Goal: Task Accomplishment & Management: Manage account settings

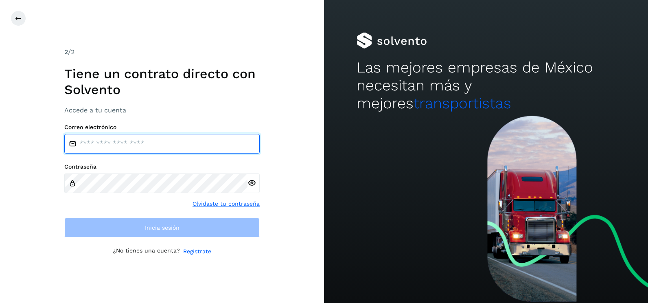
type input "**********"
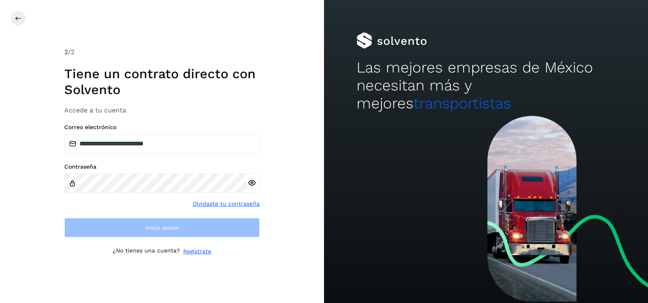
click at [299, 194] on div "**********" at bounding box center [162, 151] width 324 height 303
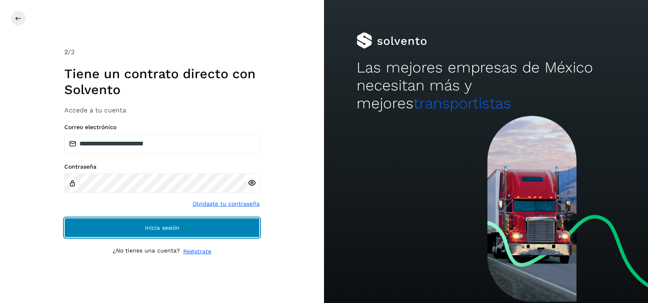
click at [225, 230] on button "Inicia sesión" at bounding box center [161, 228] width 195 height 20
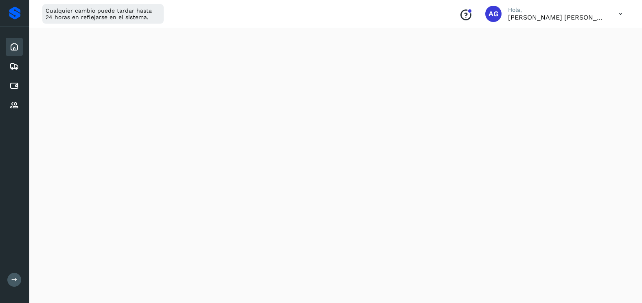
scroll to position [484, 0]
click at [18, 87] on icon at bounding box center [14, 86] width 10 height 10
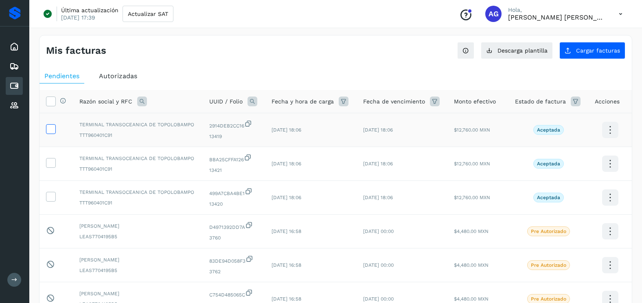
click at [49, 129] on icon at bounding box center [50, 128] width 9 height 9
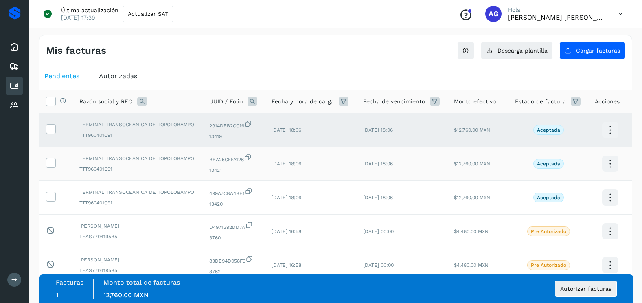
drag, startPoint x: 53, startPoint y: 161, endPoint x: 53, endPoint y: 171, distance: 10.6
click at [53, 161] on icon at bounding box center [50, 162] width 9 height 9
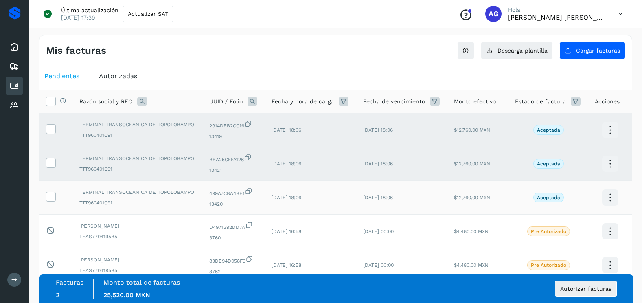
click at [54, 203] on td at bounding box center [55, 198] width 33 height 34
click at [48, 199] on icon at bounding box center [50, 196] width 9 height 9
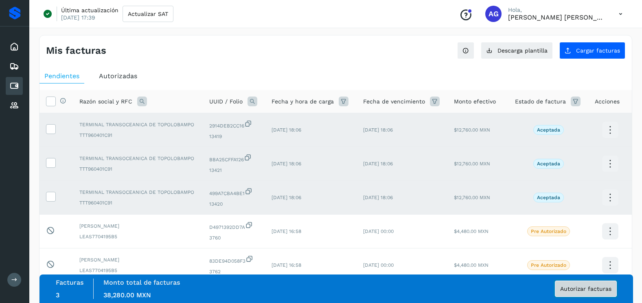
click at [570, 289] on span "Autorizar facturas" at bounding box center [585, 289] width 51 height 6
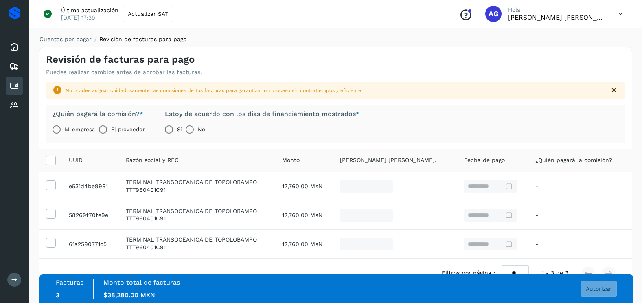
click at [80, 130] on label "Mi empresa" at bounding box center [80, 129] width 30 height 16
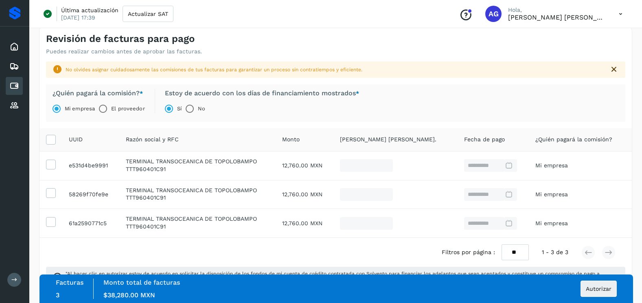
scroll to position [41, 0]
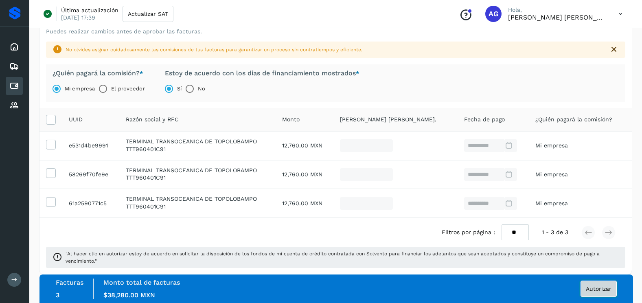
click at [614, 292] on button "Autorizar" at bounding box center [598, 288] width 36 height 16
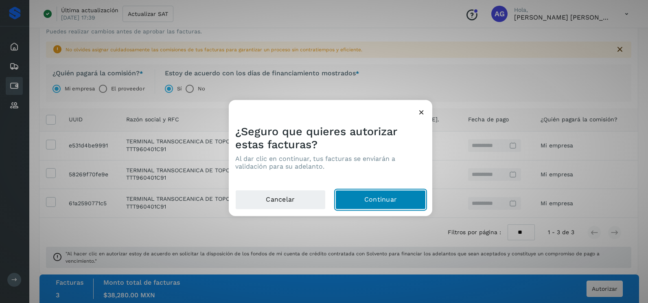
click at [384, 200] on button "Continuar" at bounding box center [380, 200] width 90 height 20
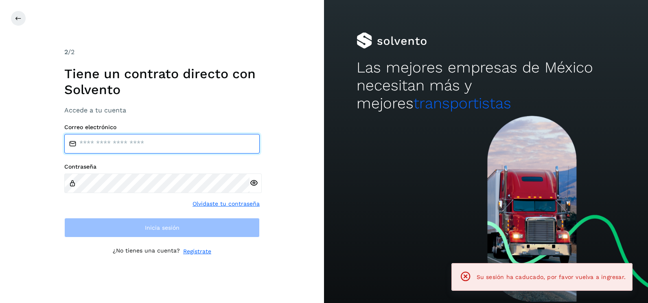
type input "**********"
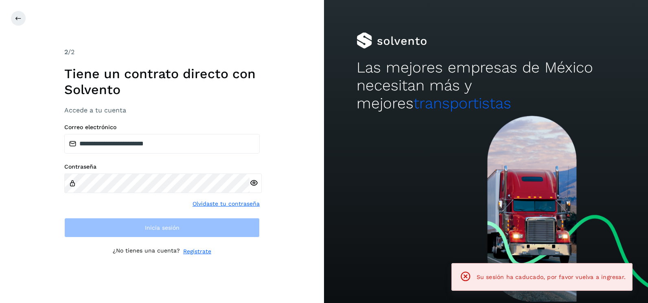
drag, startPoint x: 281, startPoint y: 179, endPoint x: 268, endPoint y: 216, distance: 38.7
click at [281, 179] on div "**********" at bounding box center [162, 151] width 324 height 303
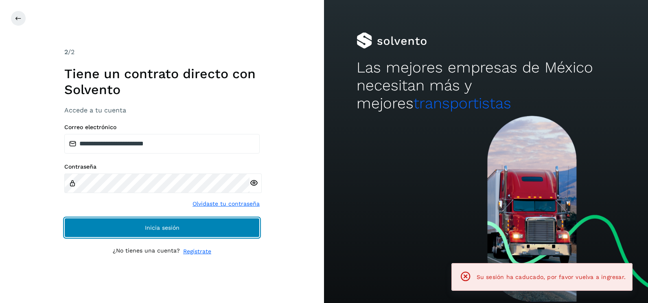
click at [244, 221] on button "Inicia sesión" at bounding box center [161, 228] width 195 height 20
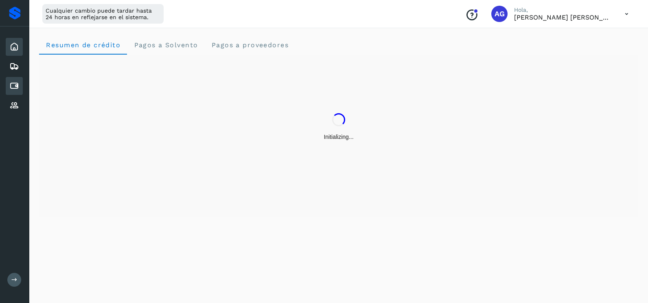
click at [16, 87] on icon at bounding box center [14, 86] width 10 height 10
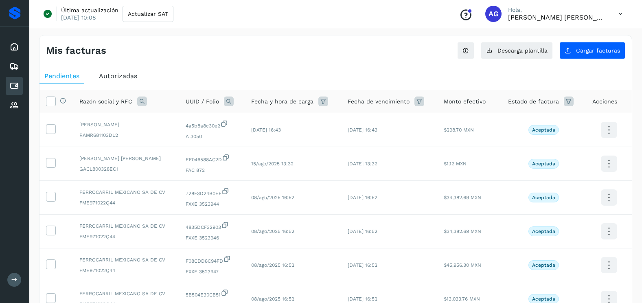
click at [130, 101] on span "Razón social y RFC" at bounding box center [105, 101] width 53 height 9
click at [137, 104] on icon at bounding box center [142, 101] width 10 height 10
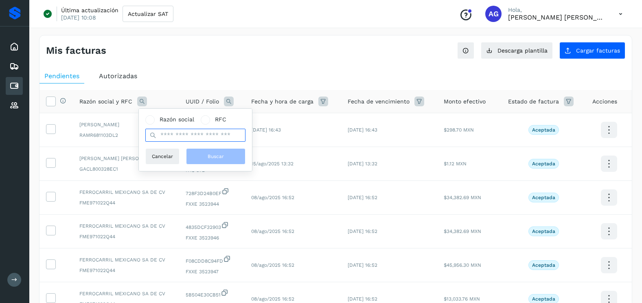
click at [184, 135] on input "text" at bounding box center [195, 135] width 100 height 13
click at [172, 118] on span "Razón social" at bounding box center [176, 119] width 35 height 9
click at [179, 136] on input "text" at bounding box center [195, 135] width 100 height 13
type input "*******"
click at [209, 157] on span "Buscar" at bounding box center [215, 156] width 16 height 7
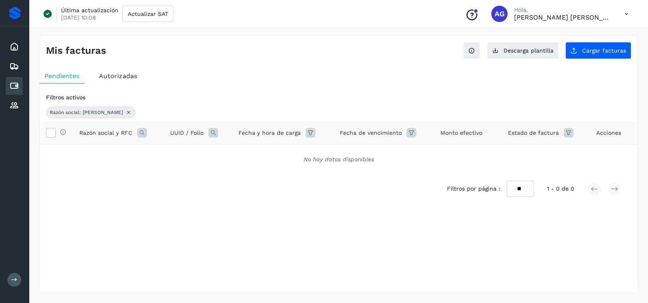
click at [118, 79] on span "Autorizadas" at bounding box center [118, 76] width 38 height 8
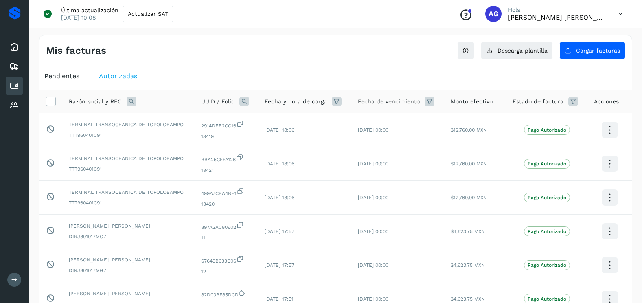
click at [129, 104] on icon at bounding box center [132, 101] width 10 height 10
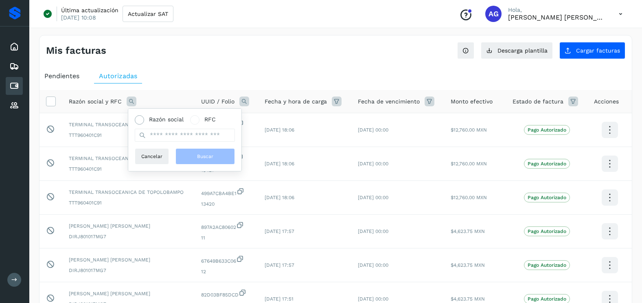
click at [157, 121] on span "Razón social" at bounding box center [166, 119] width 35 height 9
click at [166, 135] on input "text" at bounding box center [185, 135] width 100 height 13
type input "*******"
click at [213, 164] on button "Buscar" at bounding box center [204, 156] width 59 height 16
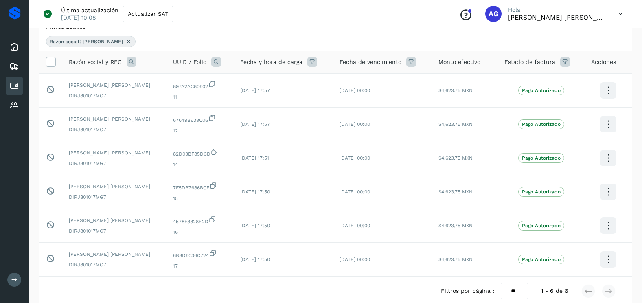
scroll to position [81, 0]
